Goal: Information Seeking & Learning: Learn about a topic

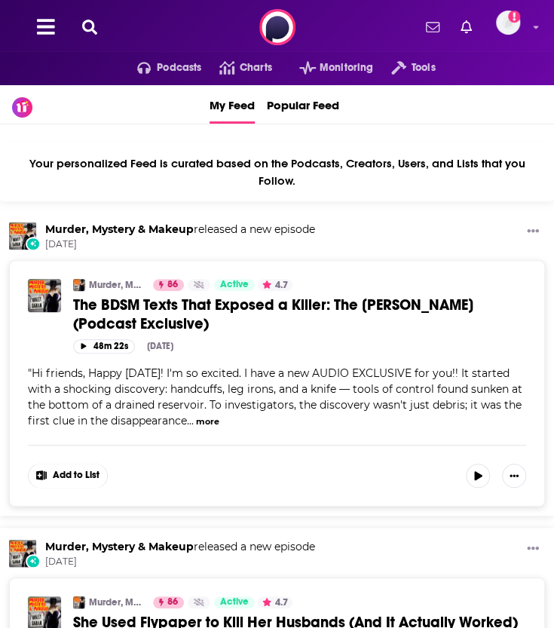
click at [83, 23] on icon at bounding box center [89, 27] width 15 height 15
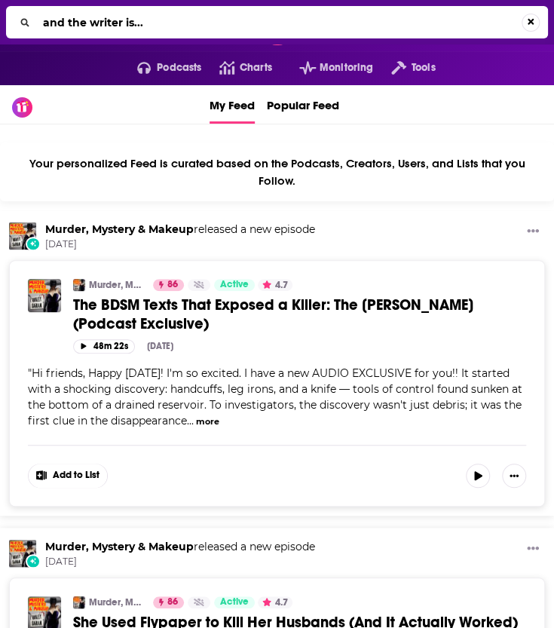
type input "and the writer is..."
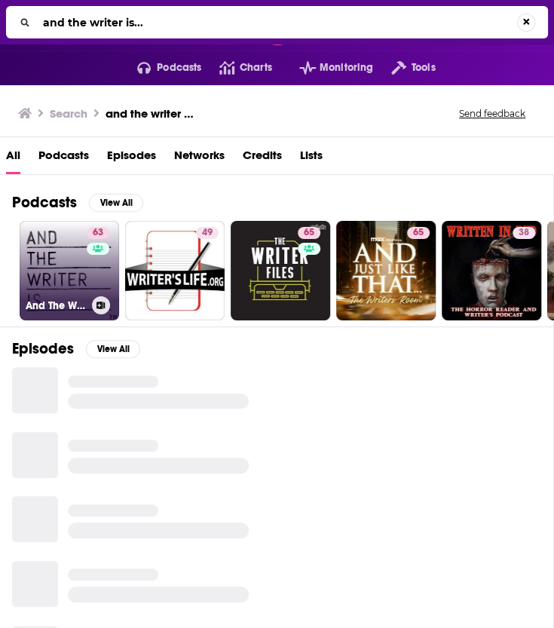
click at [60, 275] on link "63 And The Writer Is...with [PERSON_NAME]" at bounding box center [70, 271] width 100 height 100
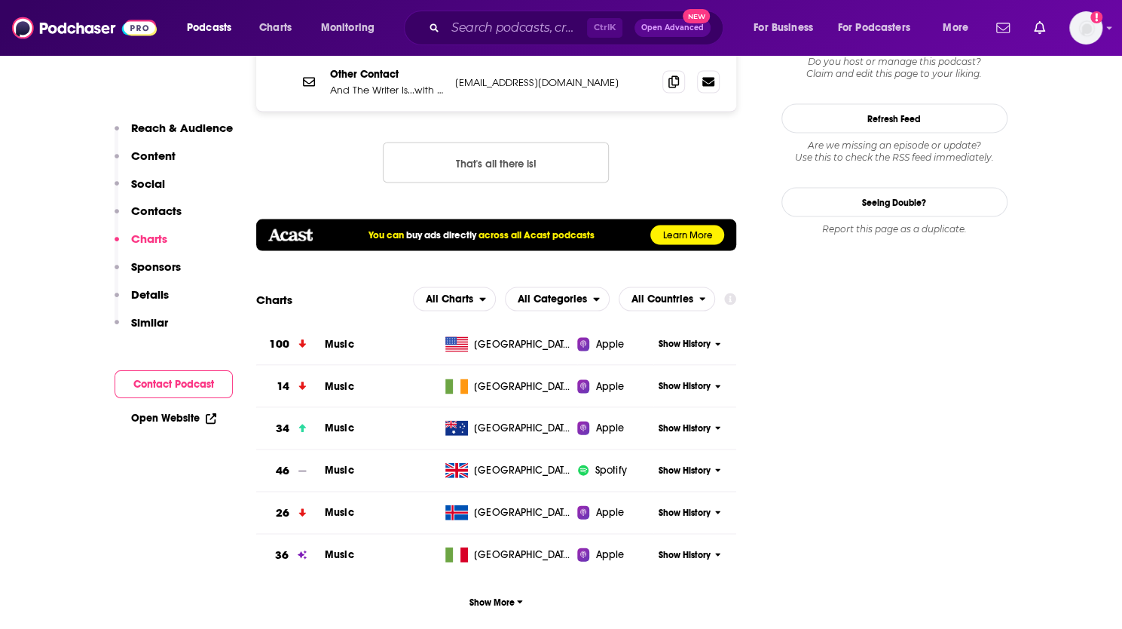
scroll to position [1709, 0]
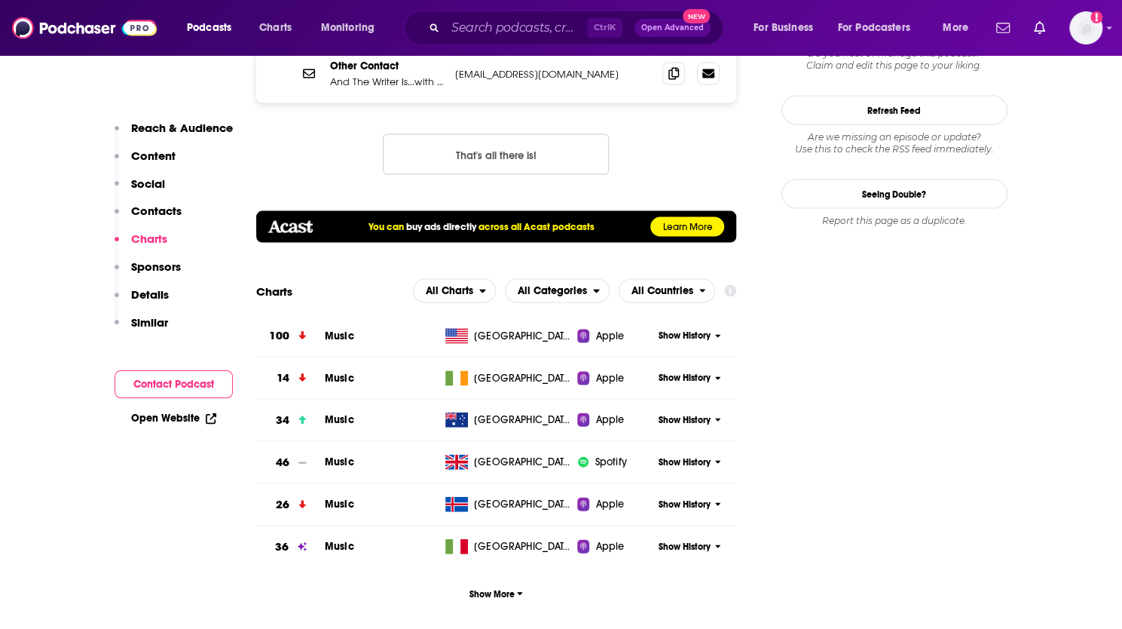
click at [553, 329] on span "Show History" at bounding box center [685, 335] width 52 height 13
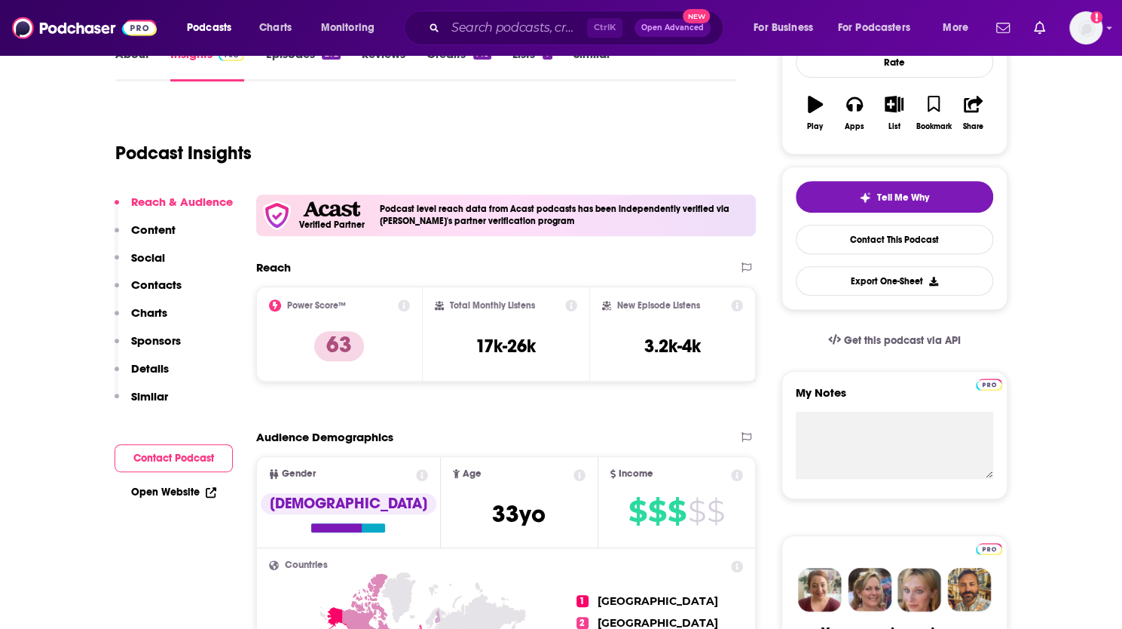
scroll to position [240, 0]
